Goal: Check status

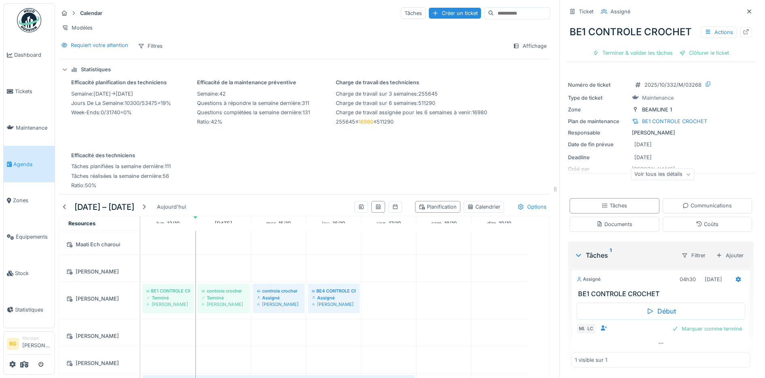
scroll to position [821, 0]
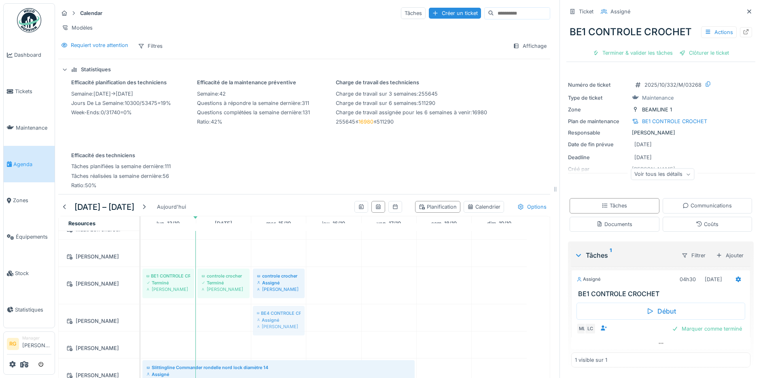
drag, startPoint x: 337, startPoint y: 285, endPoint x: 284, endPoint y: 306, distance: 57.4
click at [276, 312] on tbody "Aménagé UP2 Terminé [PERSON_NAME] Dégraissage Terminé [PERSON_NAME] Niveau rinç…" at bounding box center [334, 43] width 386 height 1268
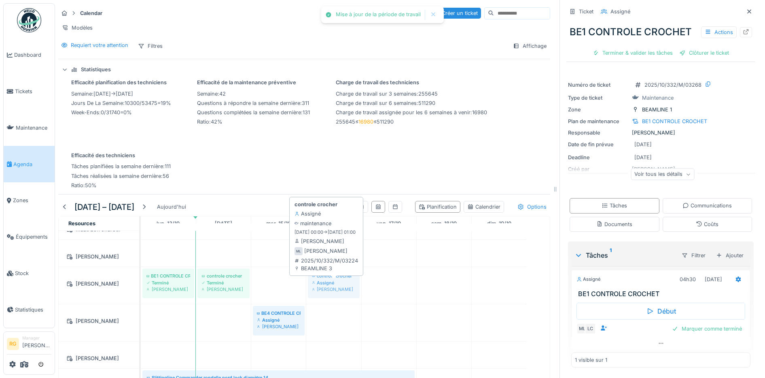
drag, startPoint x: 274, startPoint y: 281, endPoint x: 313, endPoint y: 279, distance: 39.3
click at [141, 279] on div "BE1 CONTROLE CROCHET Terminé [PERSON_NAME] controle crocher Terminé [PERSON_NAM…" at bounding box center [141, 285] width 0 height 37
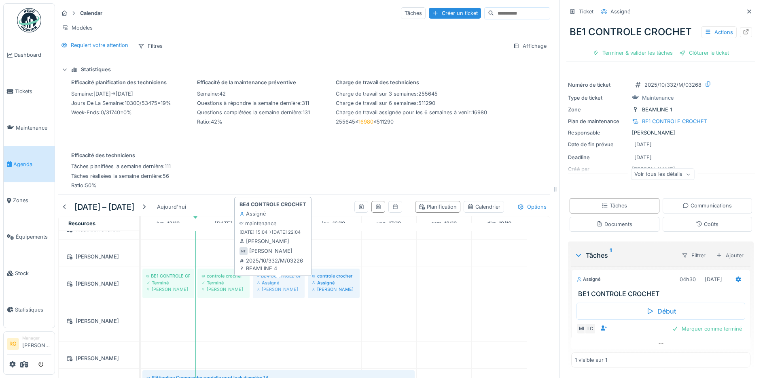
drag, startPoint x: 274, startPoint y: 326, endPoint x: 268, endPoint y: 285, distance: 41.7
click at [269, 285] on tbody "Aménagé UP2 Terminé [PERSON_NAME] Dégraissage Terminé [PERSON_NAME] Niveau rinç…" at bounding box center [334, 48] width 386 height 1278
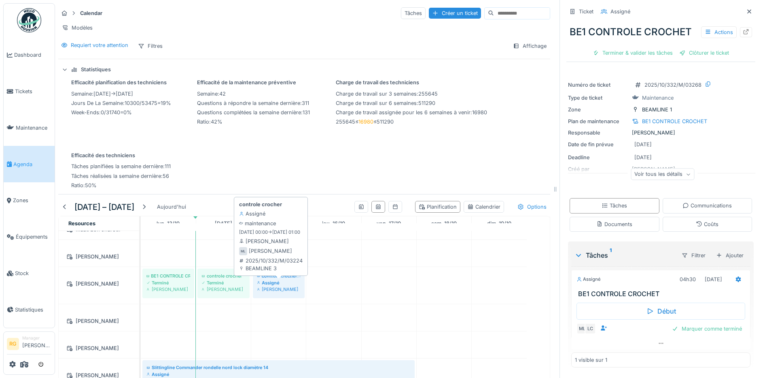
drag, startPoint x: 338, startPoint y: 287, endPoint x: 285, endPoint y: 285, distance: 52.2
click at [141, 286] on div "BE1 CONTROLE CROCHET Terminé [PERSON_NAME] controle crocher Terminé [PERSON_NAM…" at bounding box center [141, 285] width 0 height 37
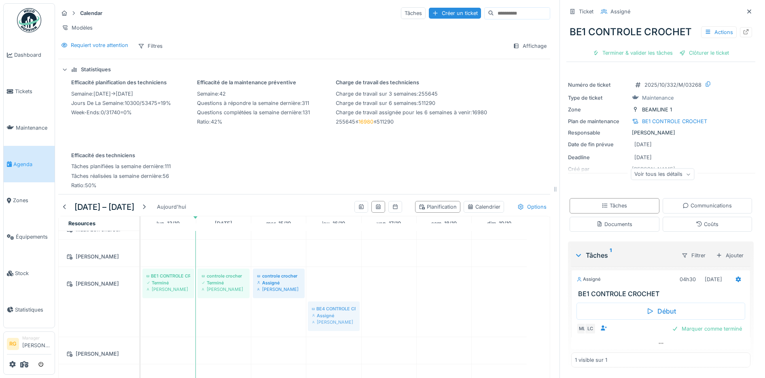
drag, startPoint x: 279, startPoint y: 313, endPoint x: 334, endPoint y: 274, distance: 68.0
click at [334, 274] on div "Aménagé UP2 Terminé [PERSON_NAME] Dégraissage Terminé [PERSON_NAME] Niveau rinç…" at bounding box center [345, 59] width 409 height 1301
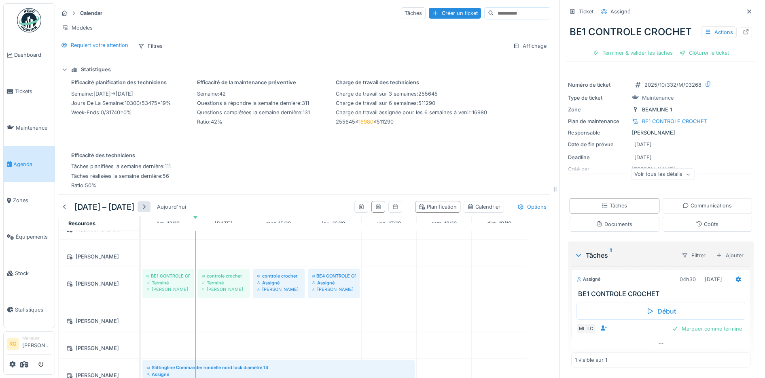
click at [147, 208] on div at bounding box center [144, 207] width 6 height 8
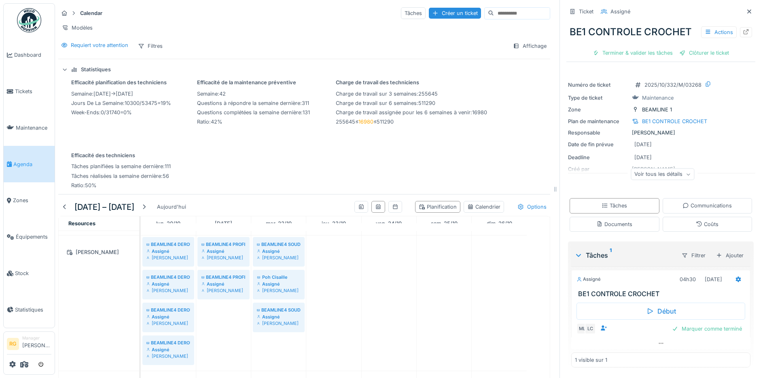
scroll to position [1049, 0]
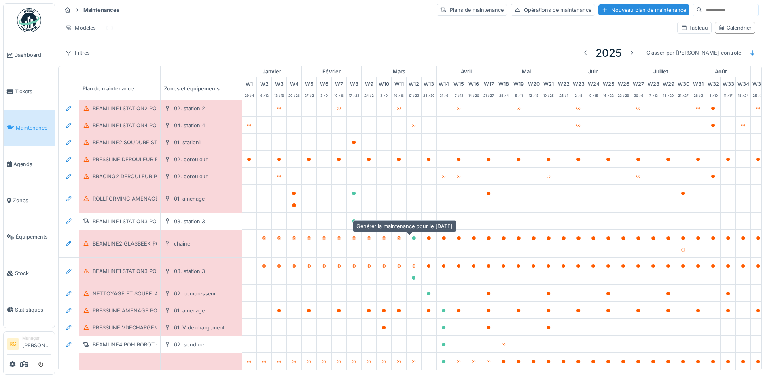
scroll to position [0, 274]
